Goal: Transaction & Acquisition: Purchase product/service

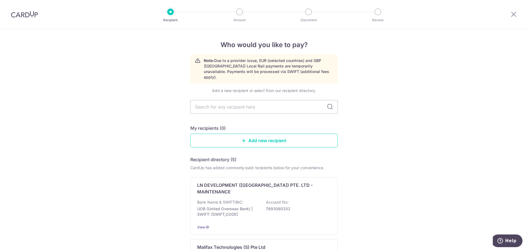
click at [303, 134] on link "Add new recipient" at bounding box center [263, 140] width 147 height 14
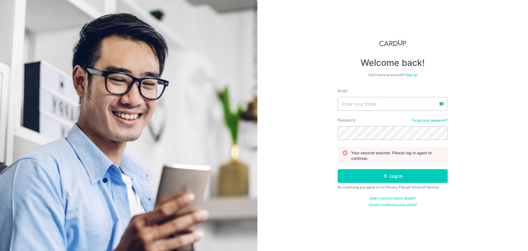
type input "zhangjunjiejay@gmail.com"
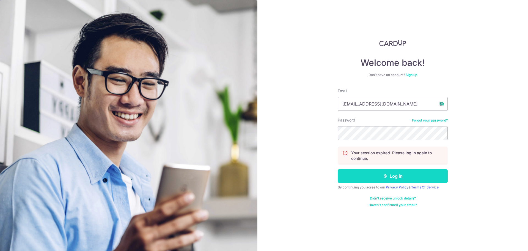
click at [379, 177] on button "Log in" at bounding box center [393, 176] width 110 height 14
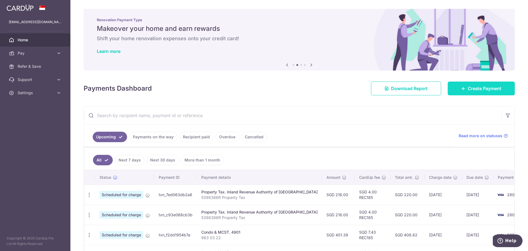
click at [449, 91] on link "Create Payment" at bounding box center [481, 88] width 67 height 14
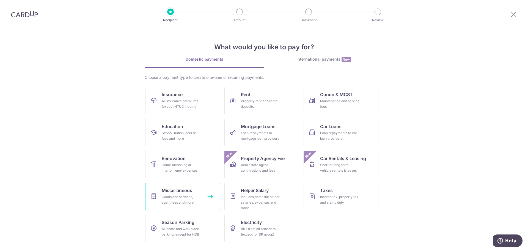
click at [196, 191] on link "Miscellaneous Goods and services, agent fees and more" at bounding box center [182, 196] width 75 height 28
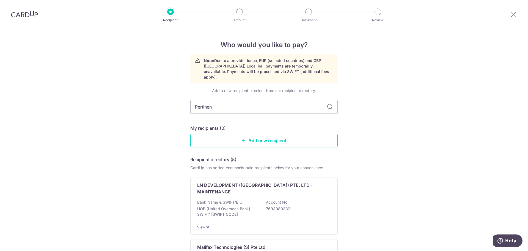
type input "Pertinent"
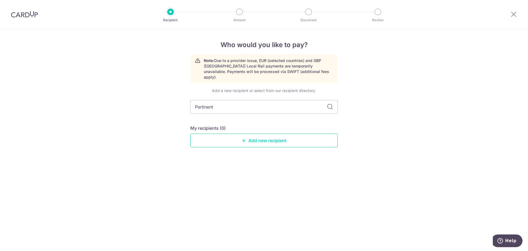
click at [248, 137] on link "Add new recipient" at bounding box center [263, 140] width 147 height 14
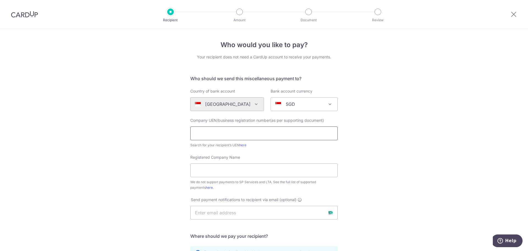
click at [248, 137] on input "text" at bounding box center [263, 133] width 147 height 14
paste input "credit card application status"
type input "credit card application status"
paste input "T18LL1284C"
type input "T18LL1284C"
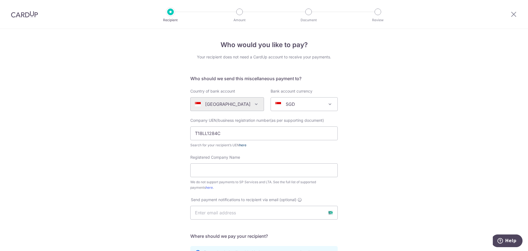
click at [241, 145] on link "here" at bounding box center [242, 145] width 7 height 4
click at [226, 175] on input "Registered Company Name" at bounding box center [263, 170] width 147 height 14
paste input "PERTINENT LAW LLP – CLIENTS’ ACCOUNT"
drag, startPoint x: 221, startPoint y: 135, endPoint x: 97, endPoint y: 130, distance: 124.2
click at [97, 130] on div "Who would you like to pay? Your recipient does not need a CardUp account to rec…" at bounding box center [264, 199] width 528 height 341
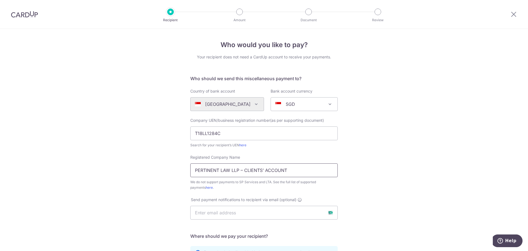
drag, startPoint x: 240, startPoint y: 169, endPoint x: 329, endPoint y: 171, distance: 88.3
click at [329, 171] on input "PERTINENT LAW LLP – CLIENTS’ ACCOUNT" at bounding box center [263, 170] width 147 height 14
type input "PERTINENT LAW LLP"
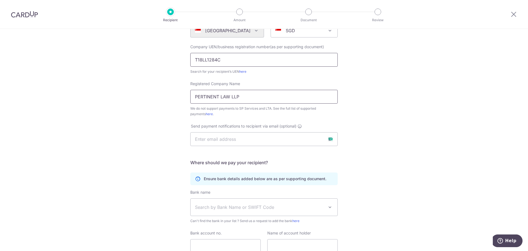
scroll to position [110, 0]
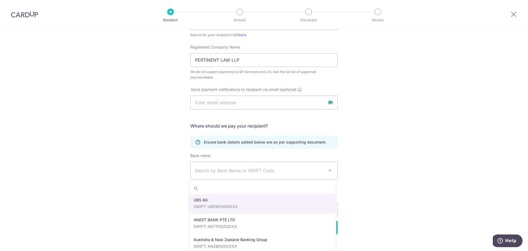
click at [249, 170] on span "Search by Bank Name or SWIFT Code" at bounding box center [259, 170] width 129 height 7
type input "dbs"
select select "6"
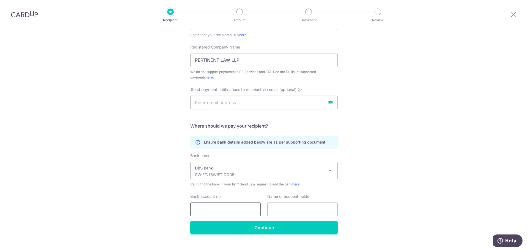
click at [221, 210] on input "Bank account no." at bounding box center [225, 209] width 70 height 14
paste input "074-903308-8"
type input "074-903308-8"
click at [286, 206] on input "text" at bounding box center [302, 209] width 70 height 14
paste input "PERTINENT LAW LLP – CLIENTS’ ACCOUNT"
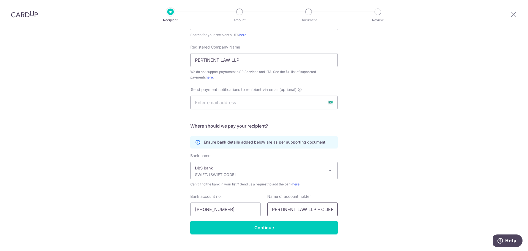
scroll to position [0, 31]
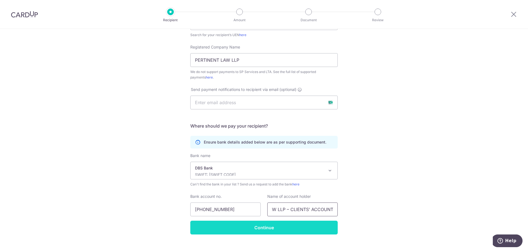
type input "PERTINENT LAW LLP – CLIENTS’ ACCOUNT"
click at [282, 227] on input "Continue" at bounding box center [263, 227] width 147 height 14
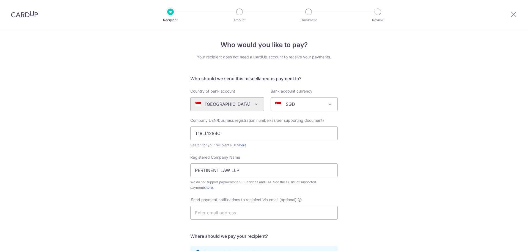
scroll to position [133, 0]
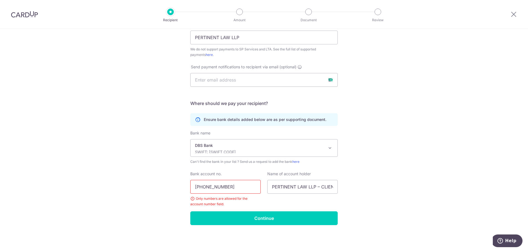
drag, startPoint x: 202, startPoint y: 189, endPoint x: 208, endPoint y: 189, distance: 5.8
click at [202, 189] on input "074-903308-8" at bounding box center [225, 187] width 70 height 14
click at [220, 187] on input "074903308-8" at bounding box center [225, 187] width 70 height 14
type input "0749033088"
click at [245, 221] on input "Continue" at bounding box center [263, 218] width 147 height 14
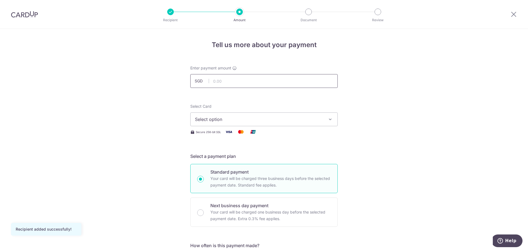
click at [289, 84] on input "text" at bounding box center [263, 81] width 147 height 14
type input "1,700.00"
click at [290, 116] on span "Select option" at bounding box center [259, 119] width 128 height 7
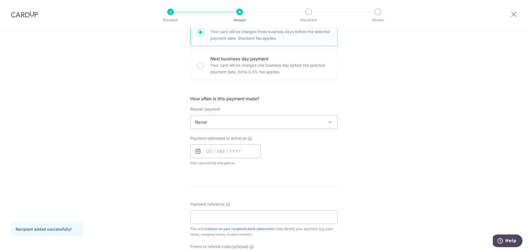
scroll to position [183, 0]
